Goal: Information Seeking & Learning: Check status

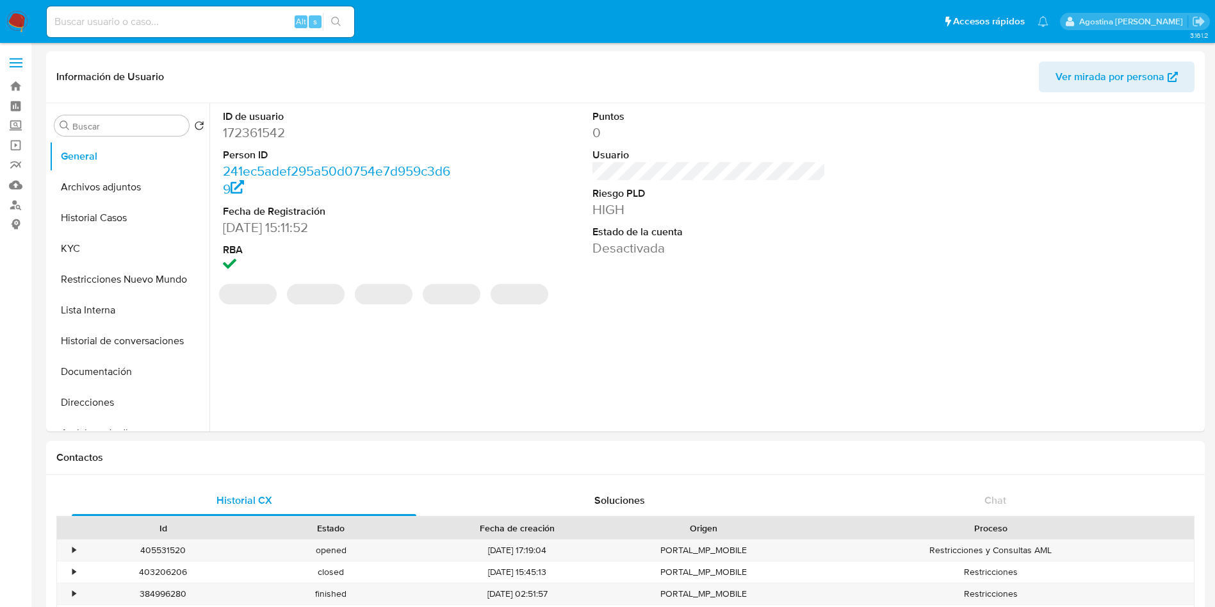
select select "10"
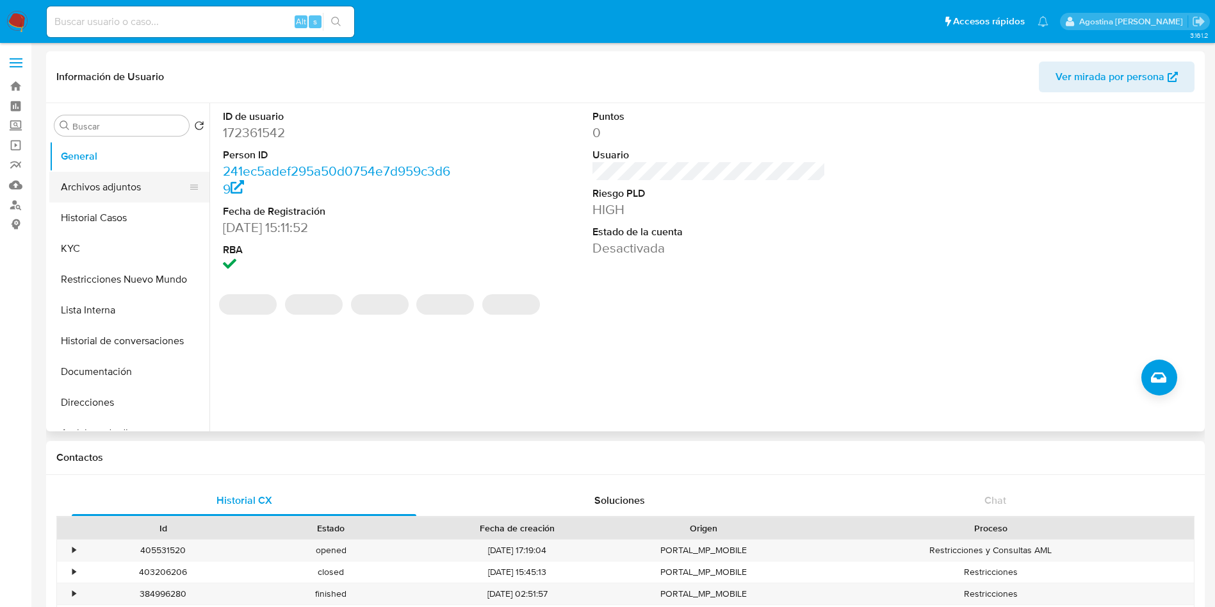
click at [121, 195] on button "Archivos adjuntos" at bounding box center [124, 187] width 150 height 31
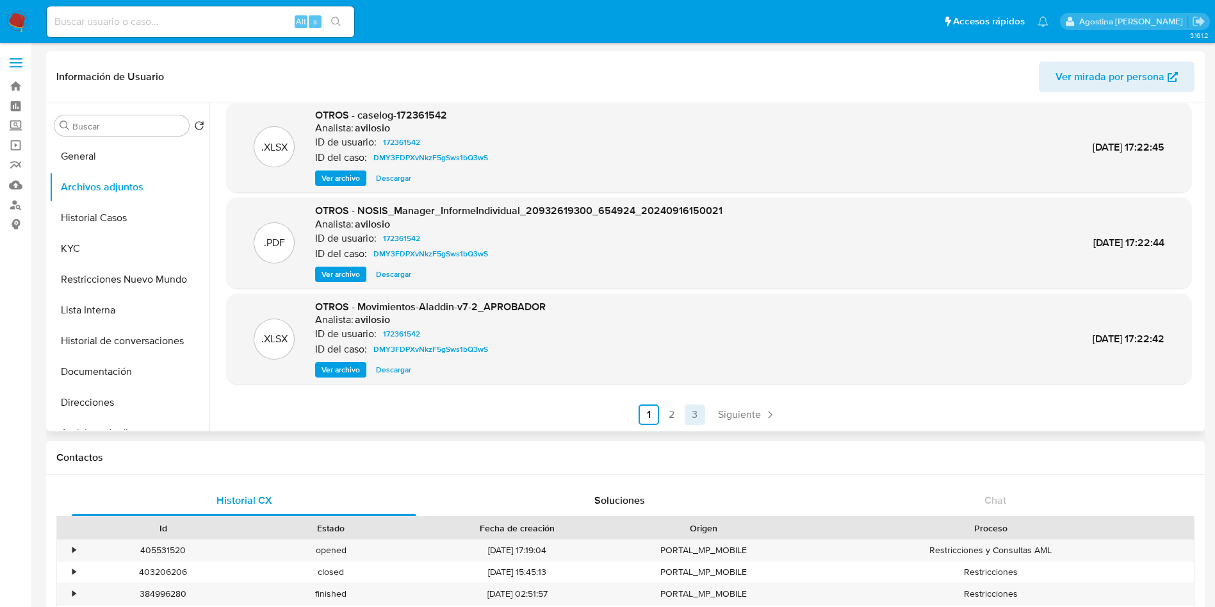
click at [690, 412] on link "3" at bounding box center [695, 414] width 20 height 20
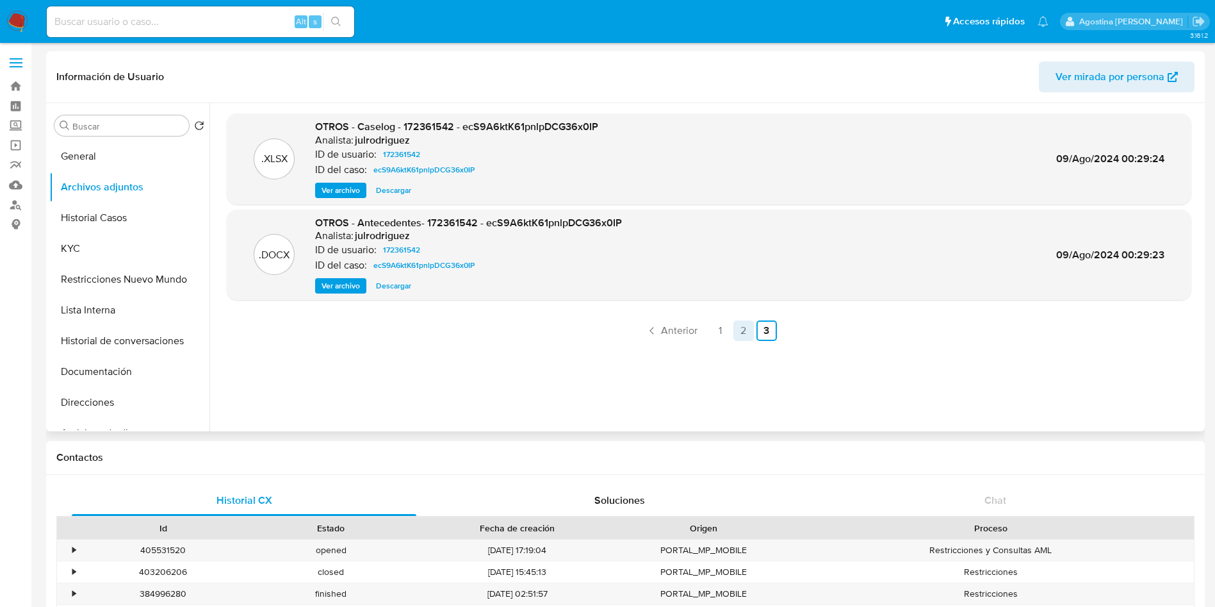
click at [741, 337] on link "2" at bounding box center [743, 330] width 20 height 20
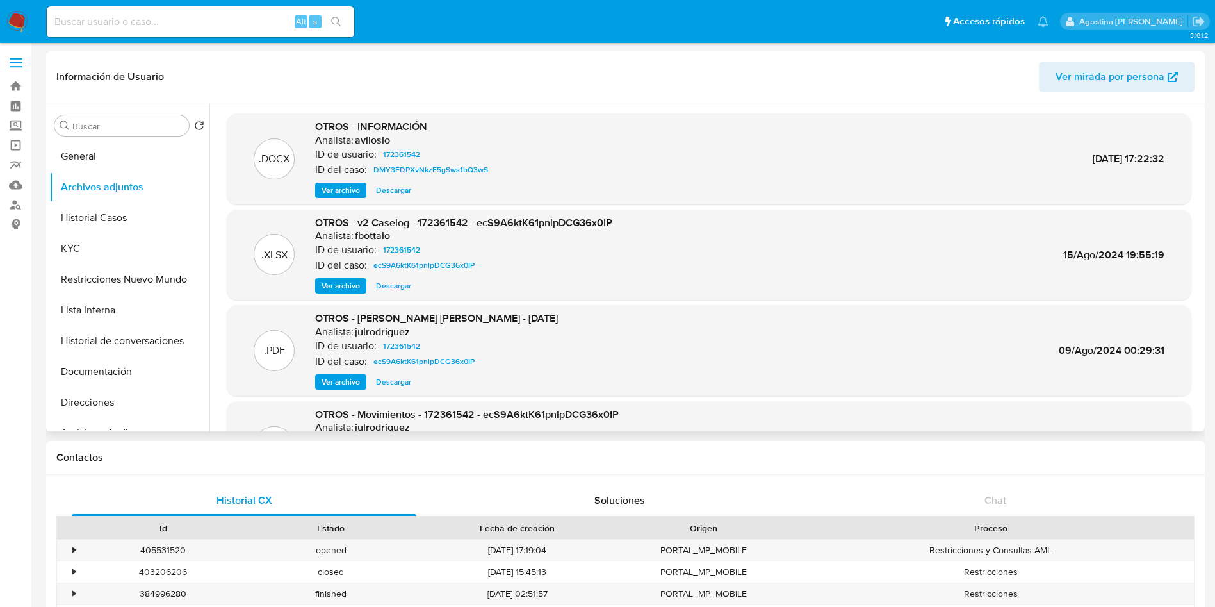
click at [134, 288] on button "Restricciones Nuevo Mundo" at bounding box center [124, 279] width 150 height 31
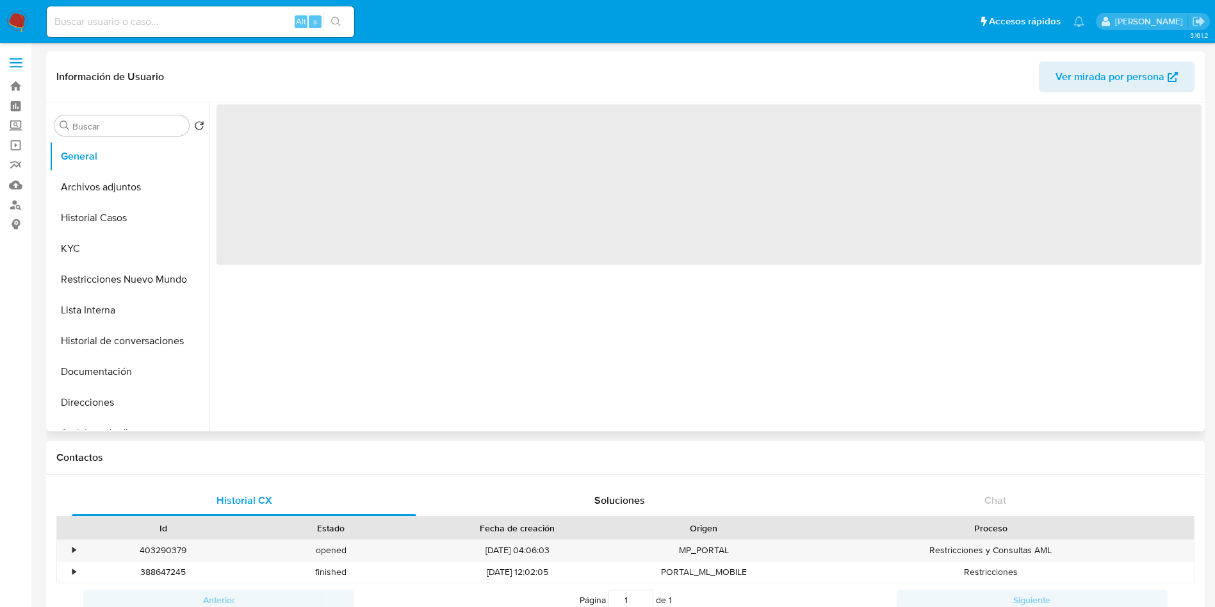
select select "10"
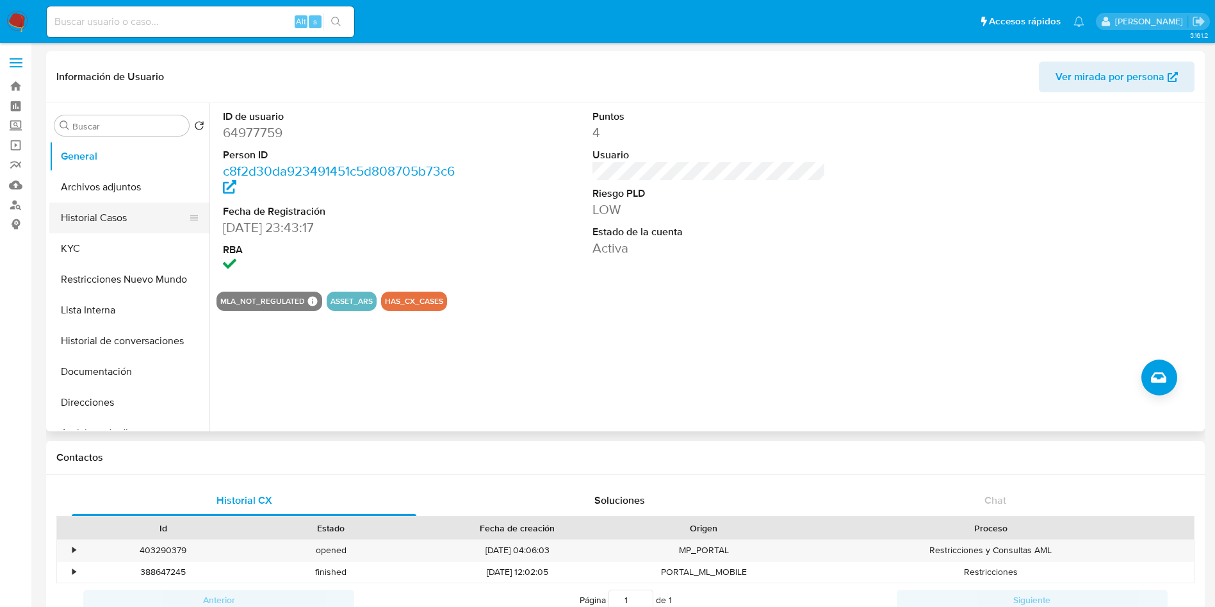
click at [117, 218] on button "Historial Casos" at bounding box center [124, 217] width 150 height 31
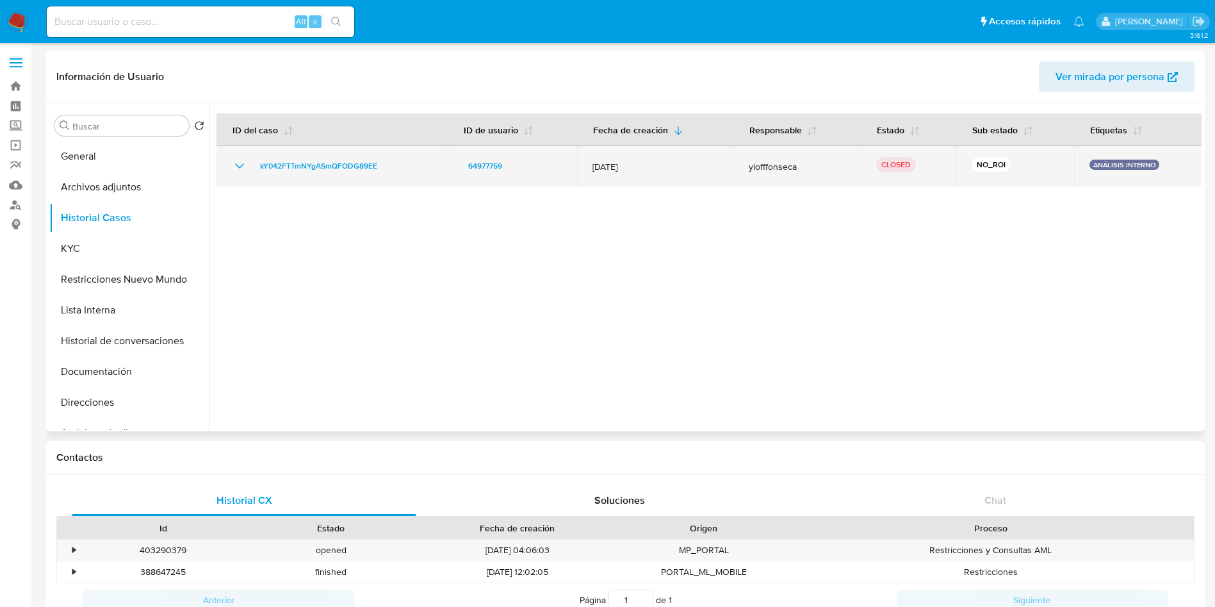
click at [240, 166] on icon "Mostrar/Ocultar" at bounding box center [239, 165] width 15 height 15
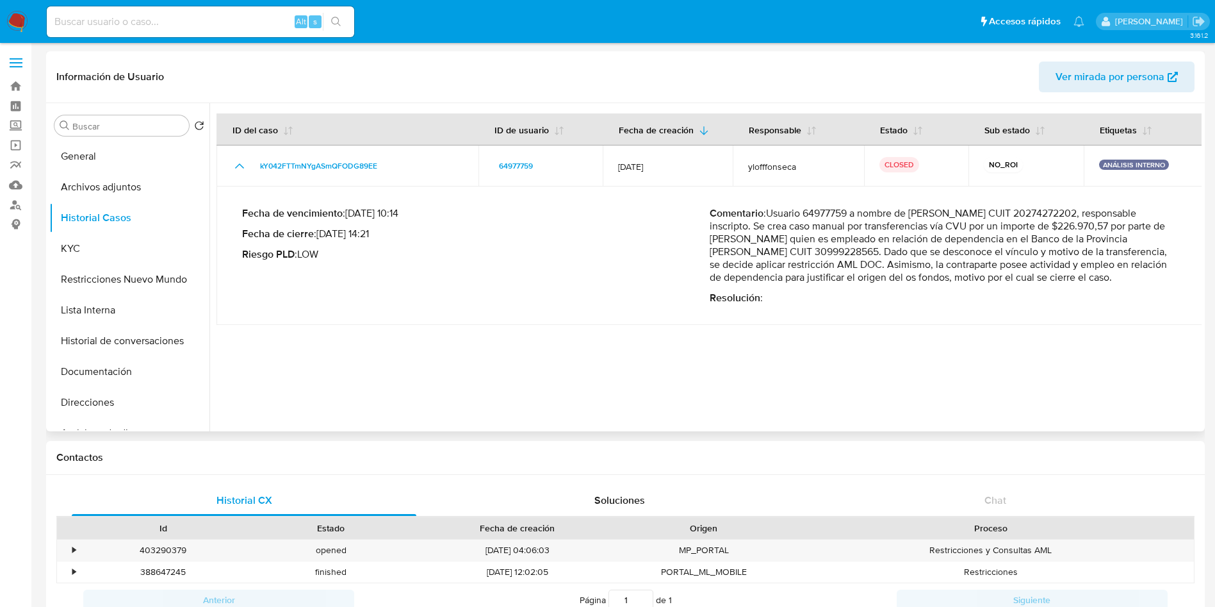
drag, startPoint x: 708, startPoint y: 240, endPoint x: 900, endPoint y: 240, distance: 192.1
click at [900, 240] on p "Comentario : Usuario 64977759 a nombre de GALO HERNAN FUNES CUIT 20274272202, r…" at bounding box center [944, 245] width 468 height 77
